Goal: Information Seeking & Learning: Learn about a topic

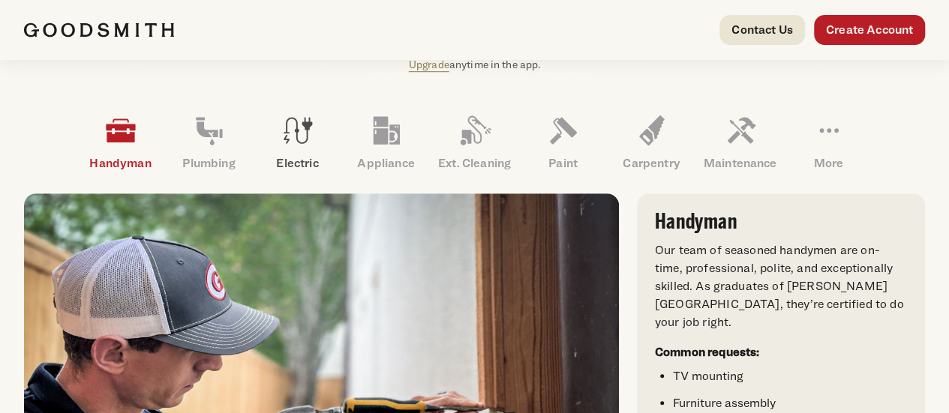
scroll to position [449, 0]
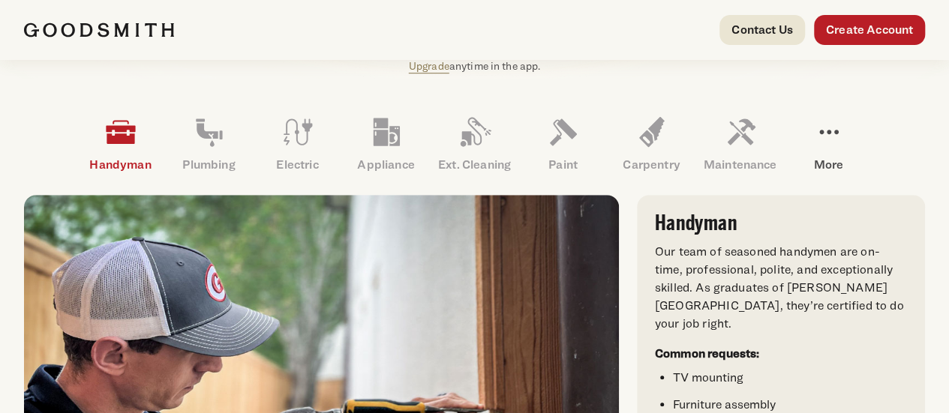
click at [785, 174] on p "More" at bounding box center [829, 165] width 89 height 18
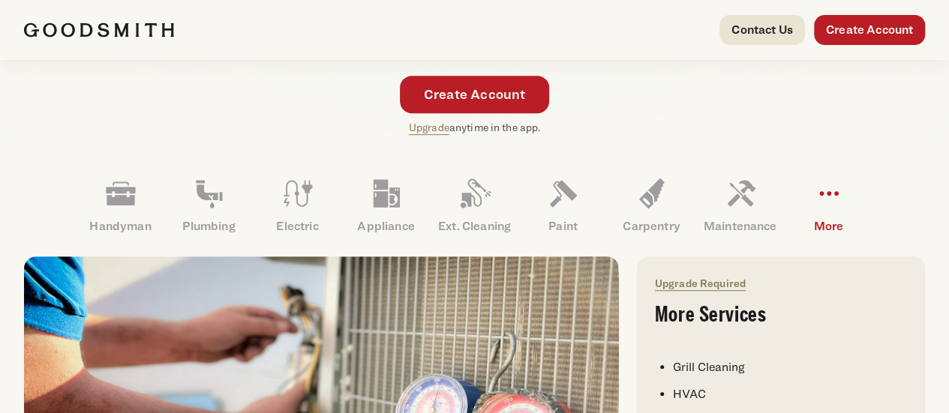
scroll to position [374, 0]
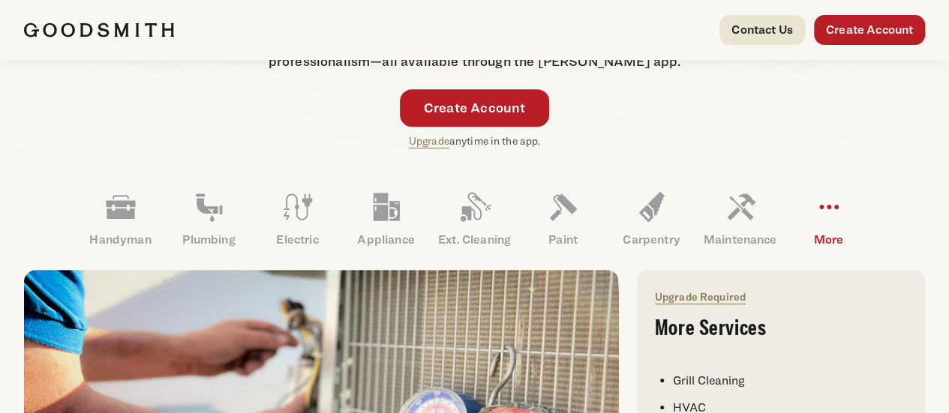
click at [811, 225] on icon at bounding box center [829, 207] width 36 height 36
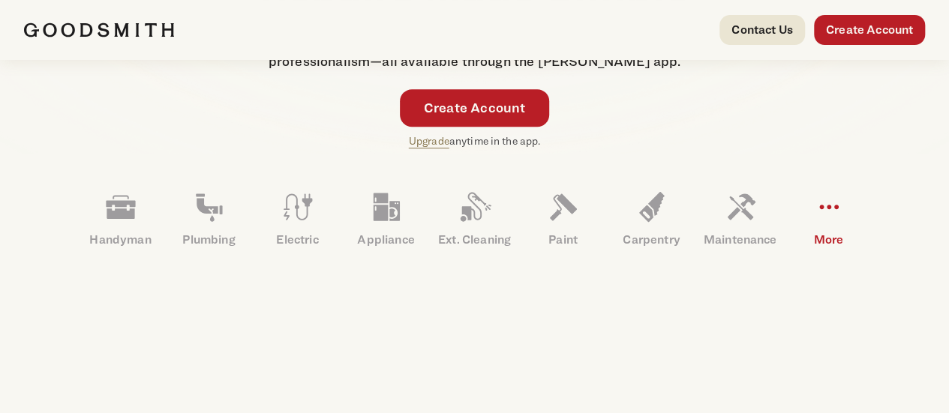
click at [811, 225] on icon at bounding box center [829, 207] width 36 height 36
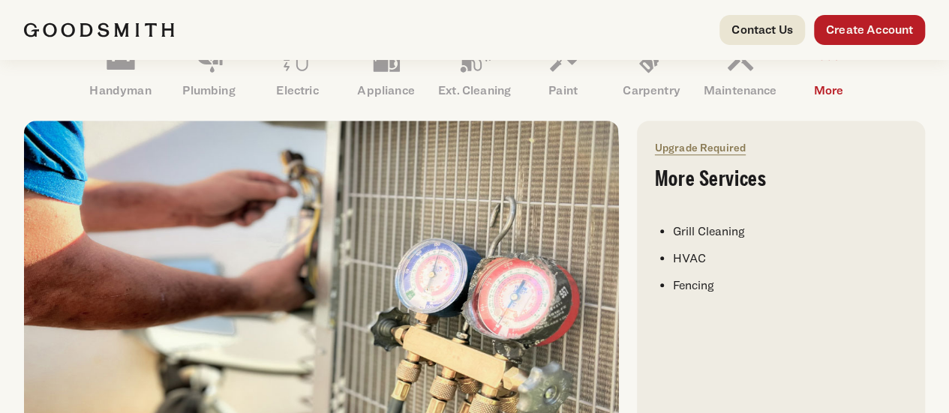
scroll to position [524, 0]
click at [785, 99] on p "More" at bounding box center [829, 90] width 89 height 18
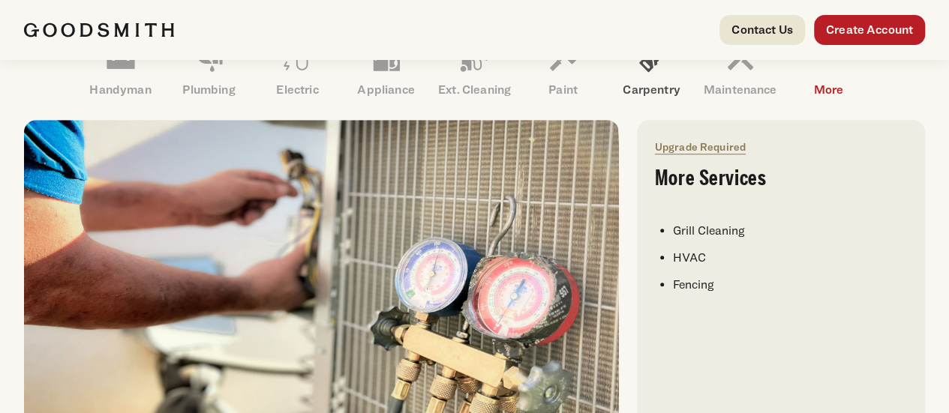
drag, startPoint x: 604, startPoint y: 135, endPoint x: 674, endPoint y: 120, distance: 72.1
click at [605, 108] on link "Paint" at bounding box center [563, 69] width 89 height 78
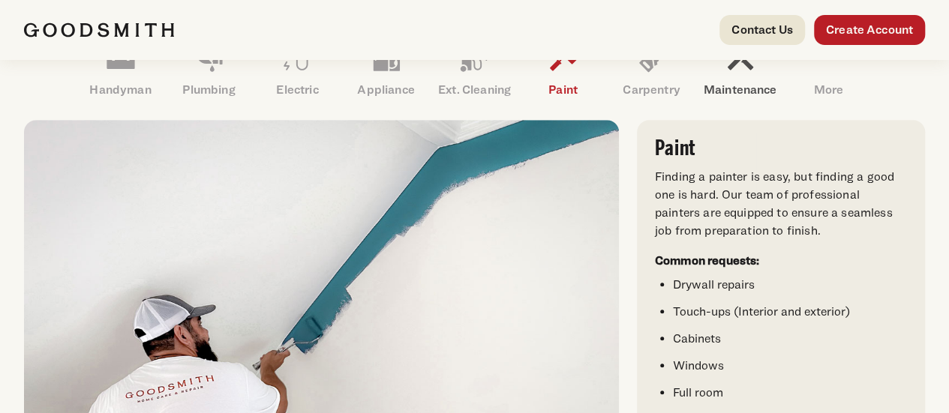
click at [785, 108] on link "Maintenance" at bounding box center [740, 69] width 89 height 78
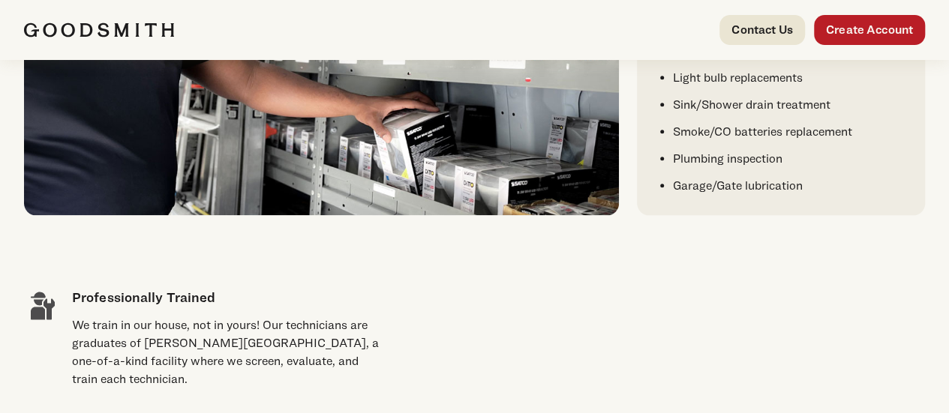
scroll to position [3313, 0]
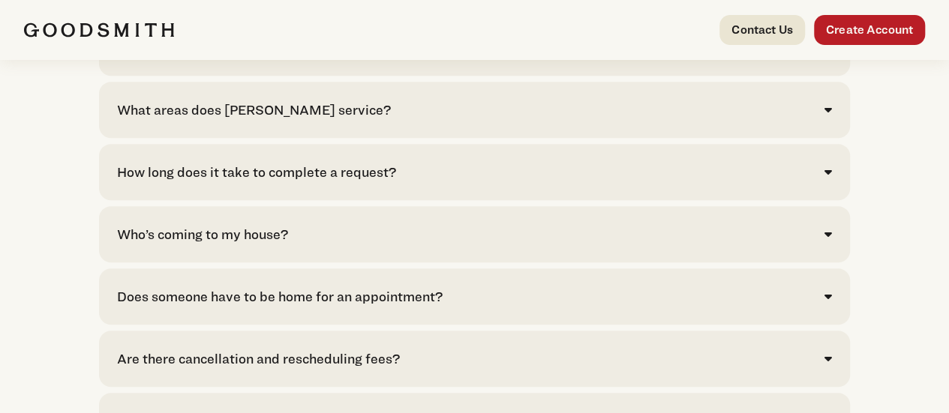
click at [546, 120] on div "What areas does [PERSON_NAME] service?" at bounding box center [474, 110] width 715 height 20
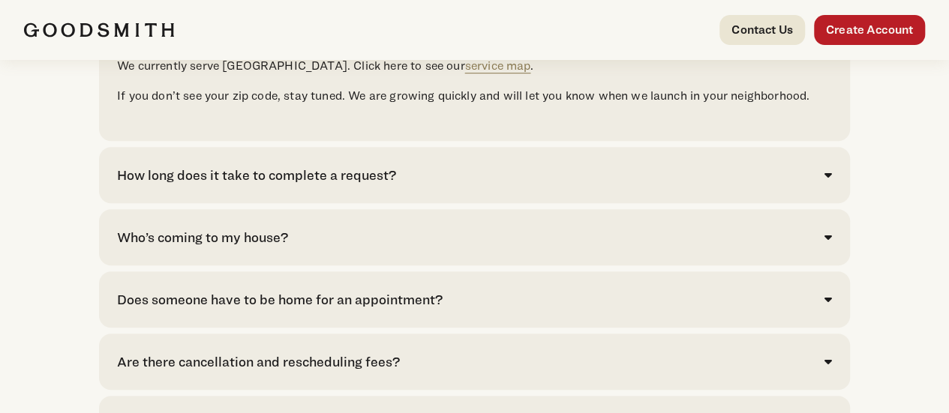
scroll to position [3238, 0]
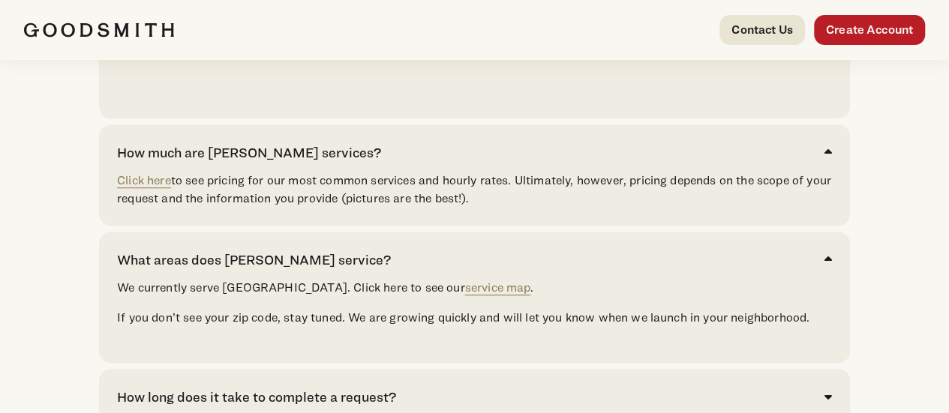
scroll to position [3670, 0]
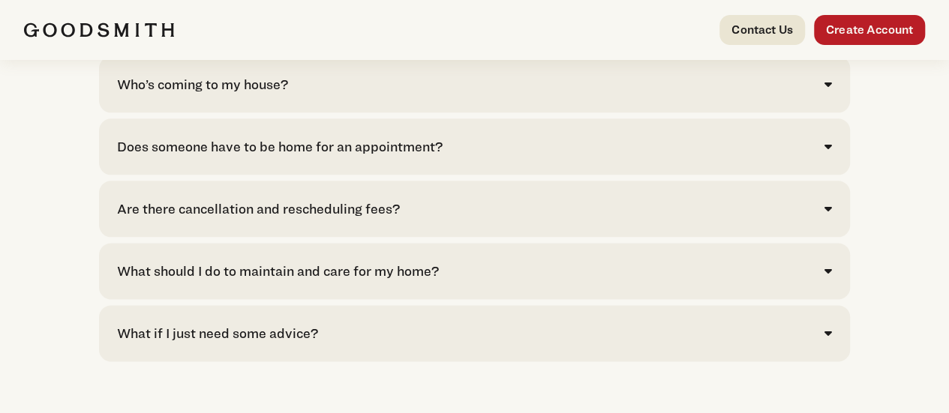
click at [338, 157] on div "Does someone have to be home for an appointment?" at bounding box center [280, 147] width 326 height 20
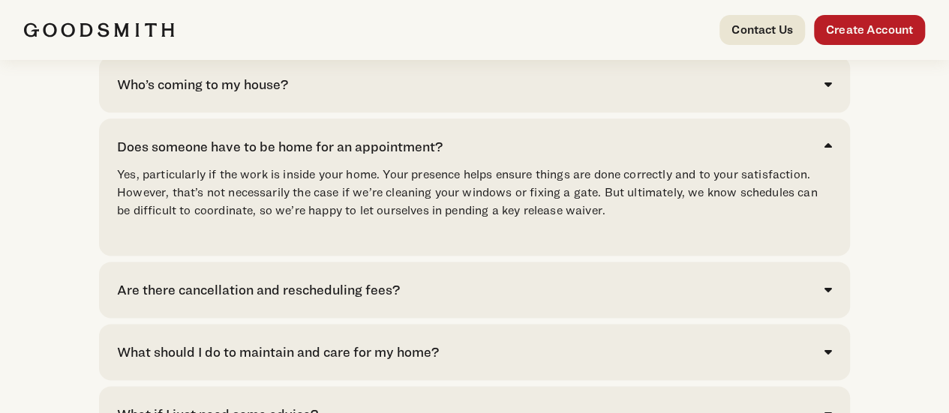
click at [368, 113] on div "Who’s coming to my house? 80% of requests spanning dozens of repairs are comple…" at bounding box center [474, 84] width 751 height 56
click at [369, 95] on div "Who’s coming to my house?" at bounding box center [474, 84] width 715 height 20
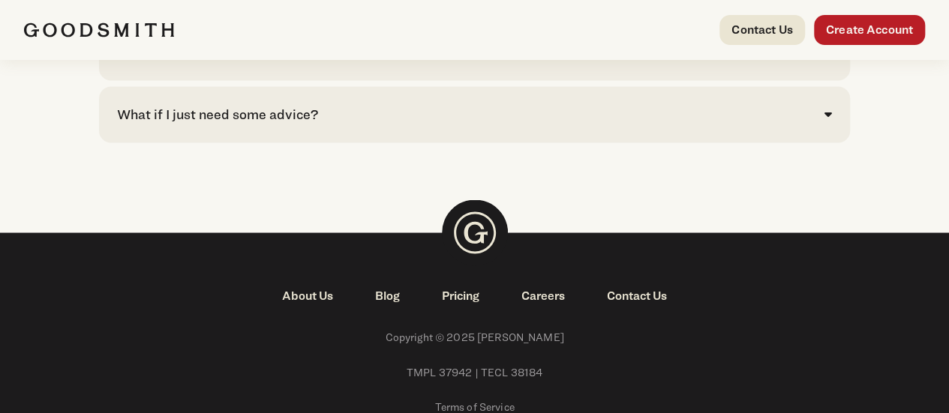
scroll to position [4120, 0]
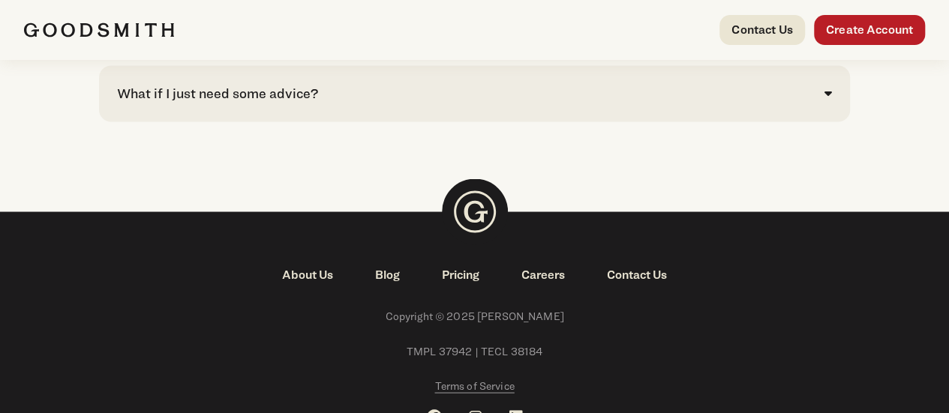
click at [395, 41] on div "What should I do to maintain and care for my home?" at bounding box center [278, 31] width 322 height 20
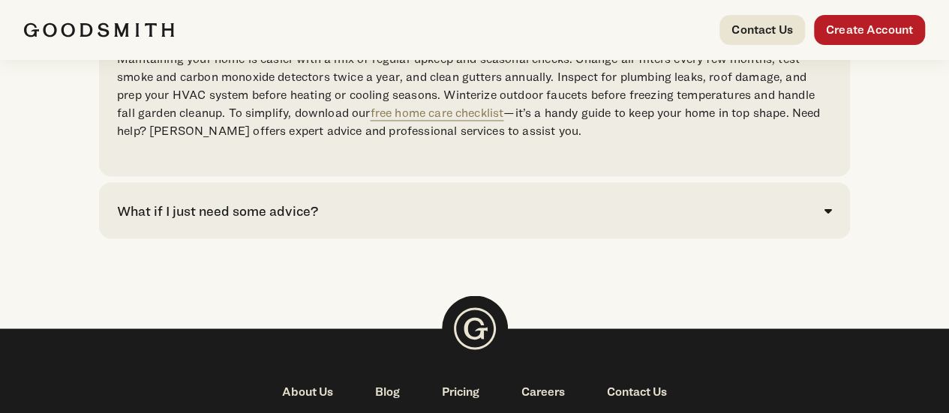
click at [422, 221] on div "What if I just need some advice?" at bounding box center [474, 210] width 715 height 20
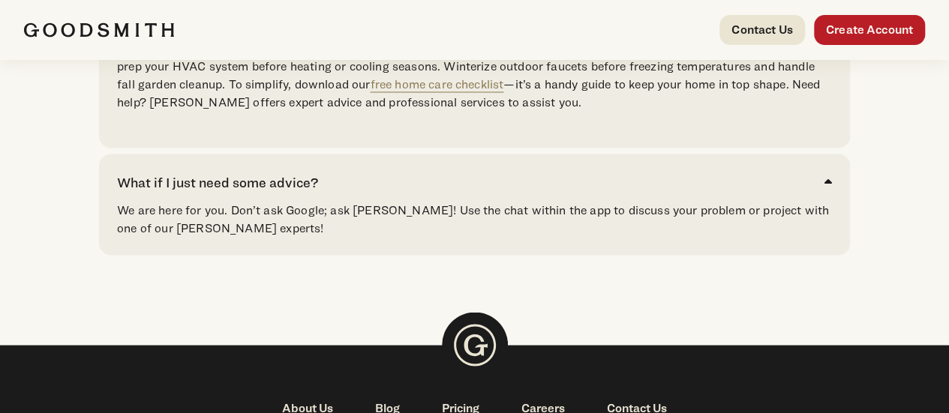
scroll to position [3670, 0]
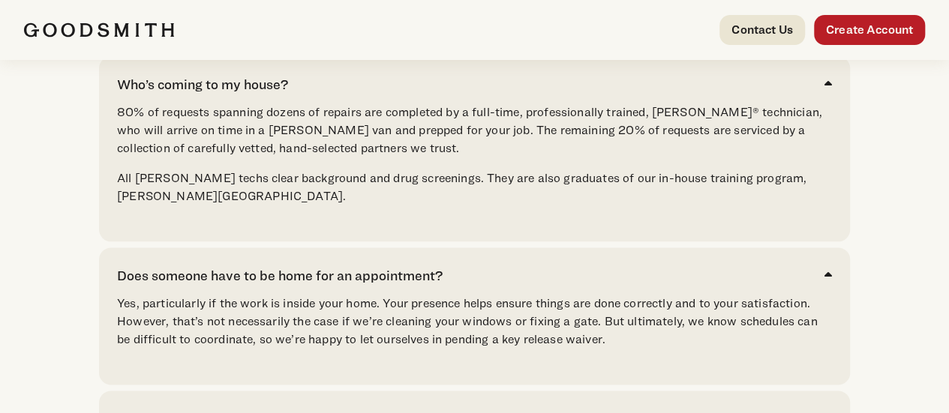
click at [370, 163] on div "What is [PERSON_NAME] and how does it work? [PERSON_NAME] is your convenient so…" at bounding box center [474, 92] width 751 height 1284
click at [396, 32] on div "How long does it take to complete a request?" at bounding box center [256, 22] width 279 height 20
